Goal: Task Accomplishment & Management: Complete application form

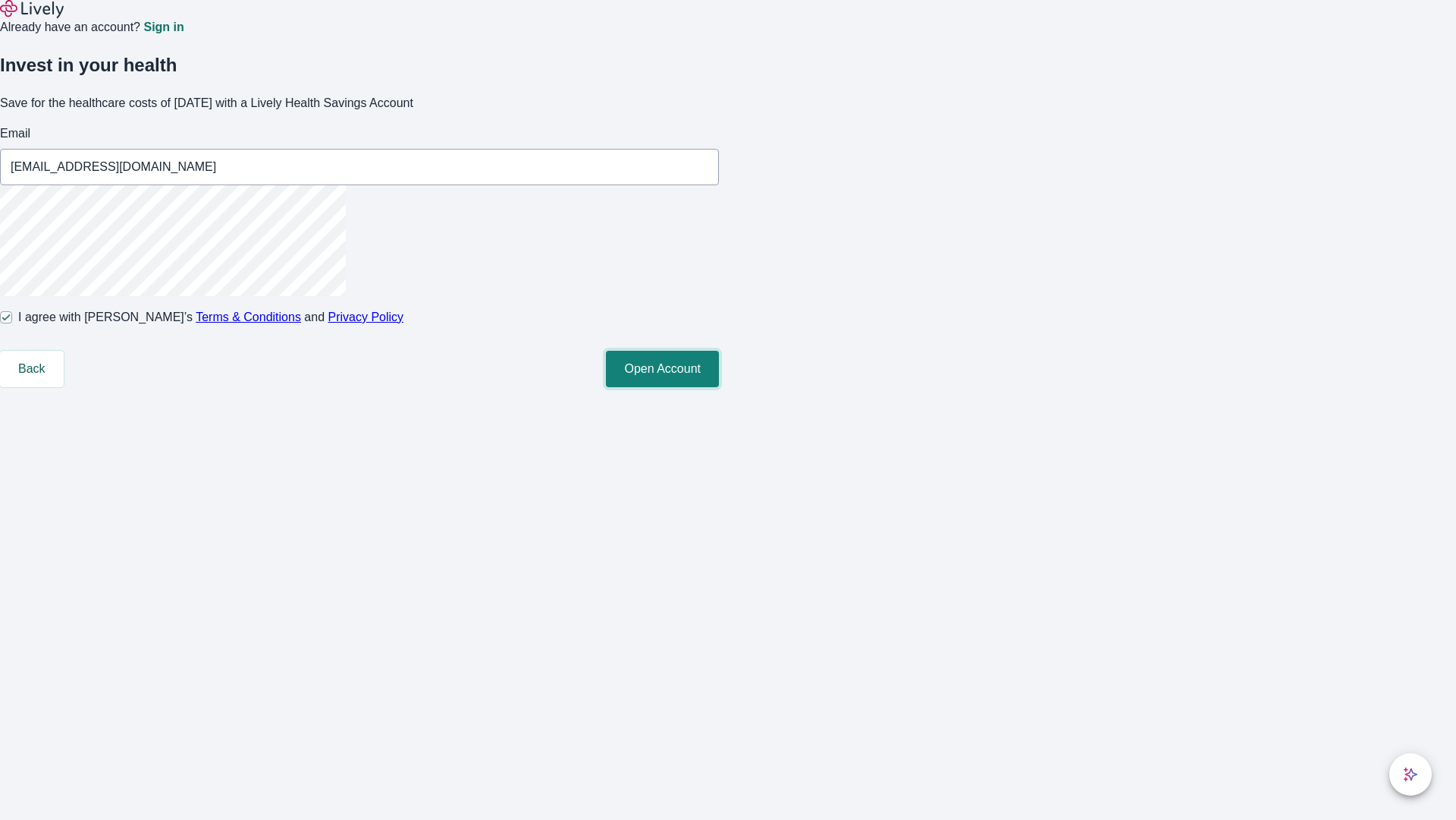
click at [719, 387] on button "Open Account" at bounding box center [662, 368] width 113 height 36
type input "[EMAIL_ADDRESS][DOMAIN_NAME]"
click at [12, 323] on input "I agree with Lively’s Terms & Conditions and Privacy Policy" at bounding box center [6, 317] width 12 height 12
checkbox input "false"
type input "[PERSON_NAME][EMAIL_ADDRESS][DOMAIN_NAME]"
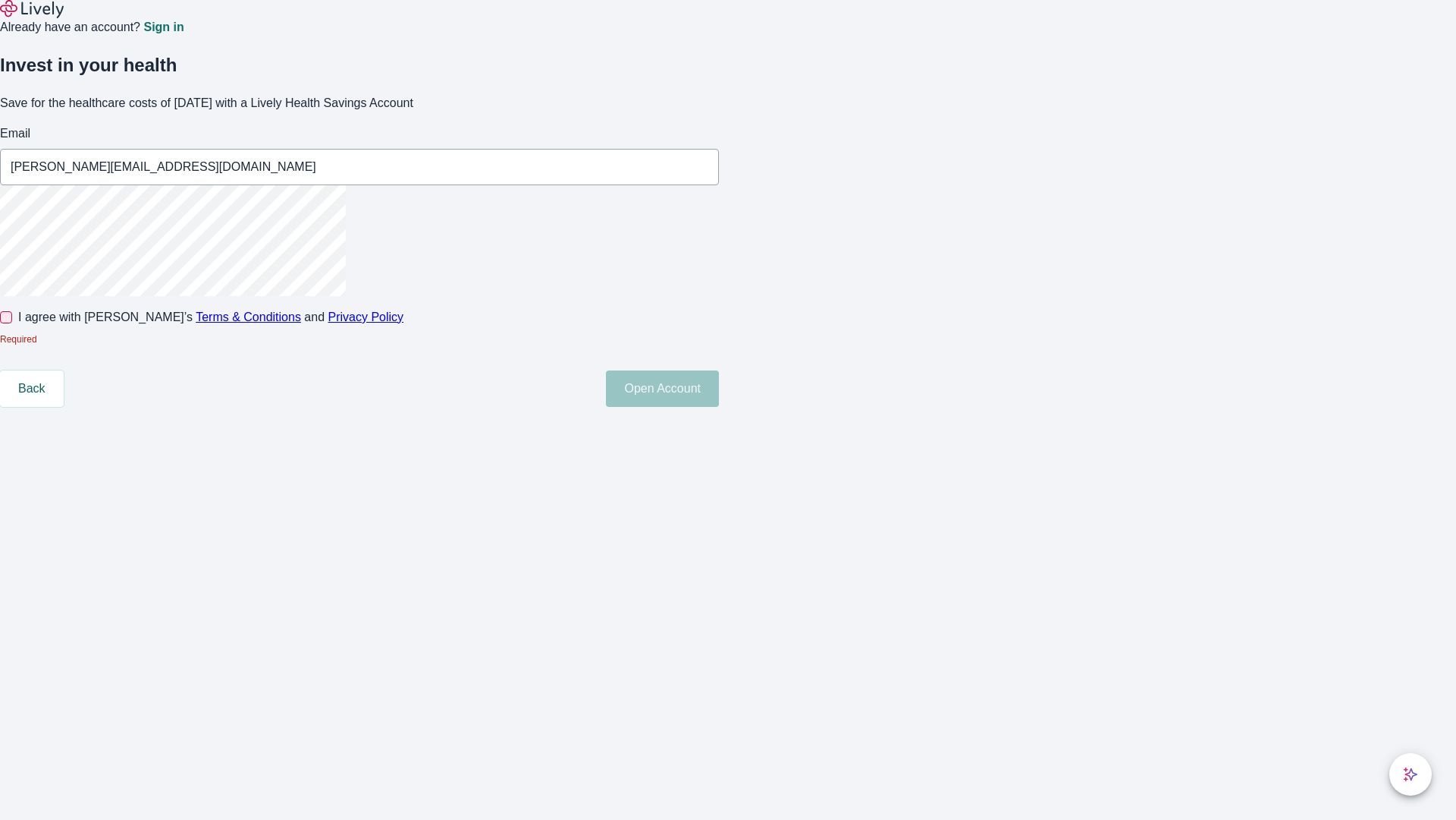
click at [12, 323] on input "I agree with Lively’s Terms & Conditions and Privacy Policy" at bounding box center [6, 317] width 12 height 12
checkbox input "true"
click at [719, 387] on button "Open Account" at bounding box center [662, 368] width 113 height 36
